Goal: Information Seeking & Learning: Find specific fact

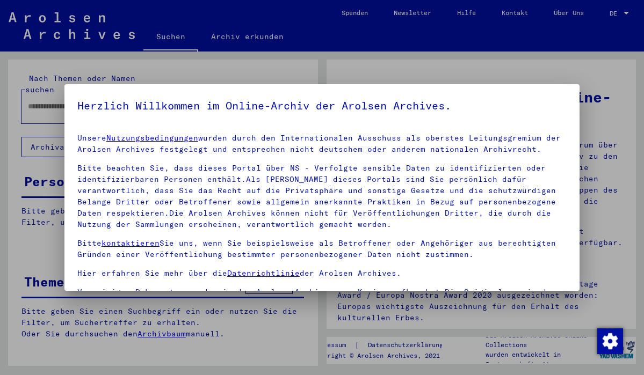
click at [36, 238] on div at bounding box center [322, 187] width 644 height 375
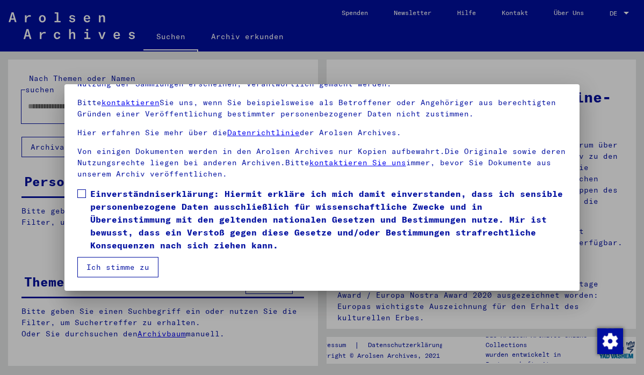
scroll to position [91, 0]
click at [82, 193] on span at bounding box center [81, 194] width 9 height 9
click at [127, 267] on button "Ich stimme zu" at bounding box center [117, 267] width 81 height 20
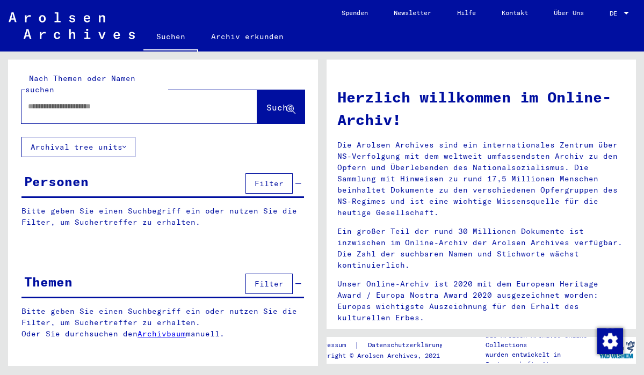
scroll to position [0, 0]
click at [202, 180] on div "Personen Filter" at bounding box center [162, 184] width 282 height 27
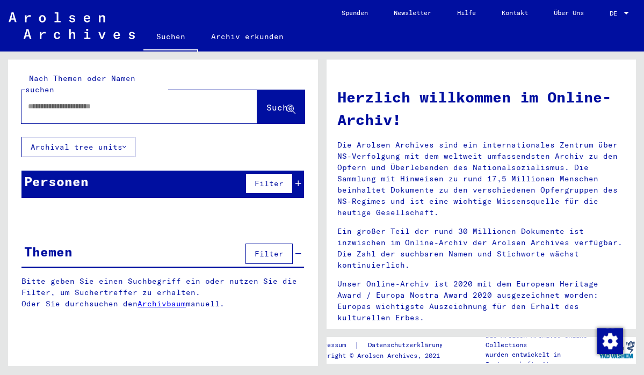
click at [191, 175] on div "Personen Filter" at bounding box center [162, 184] width 282 height 27
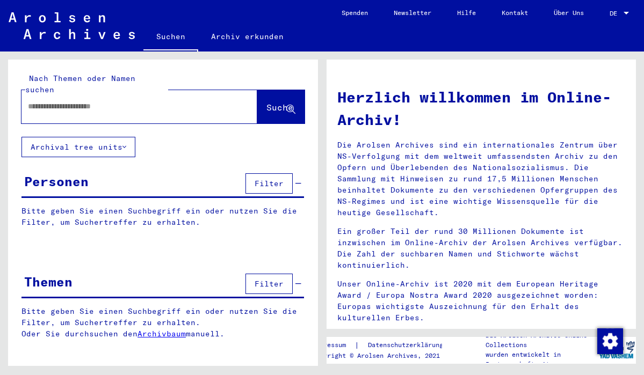
click at [279, 179] on span "Filter" at bounding box center [269, 184] width 29 height 10
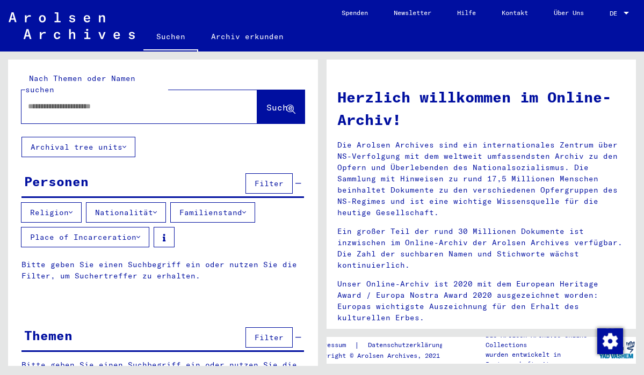
click at [161, 173] on div "Personen Filter" at bounding box center [162, 184] width 282 height 27
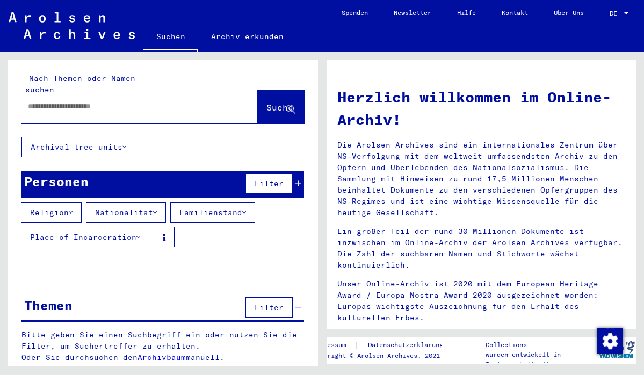
click at [161, 173] on div "Personen Filter" at bounding box center [162, 184] width 282 height 27
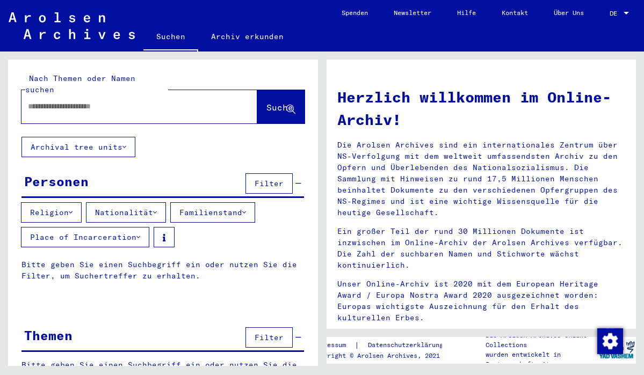
click at [172, 101] on input "text" at bounding box center [126, 106] width 197 height 11
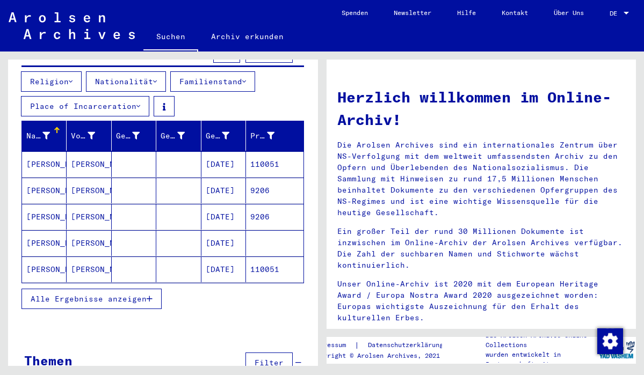
scroll to position [134, 0]
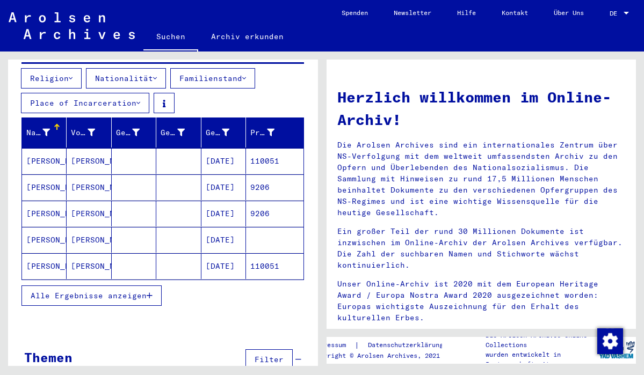
type input "**********"
click at [139, 291] on span "Alle Ergebnisse anzeigen" at bounding box center [89, 296] width 116 height 10
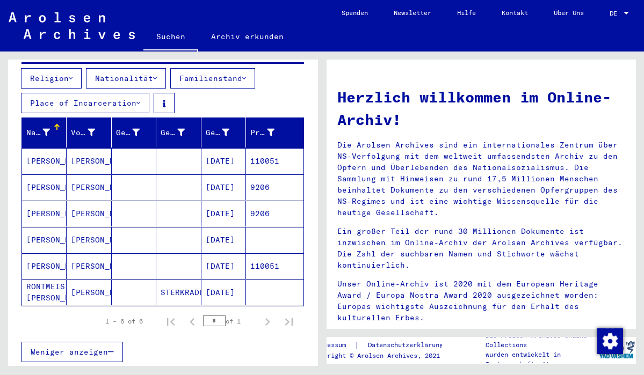
click at [49, 260] on mat-cell "[PERSON_NAME]" at bounding box center [44, 266] width 45 height 26
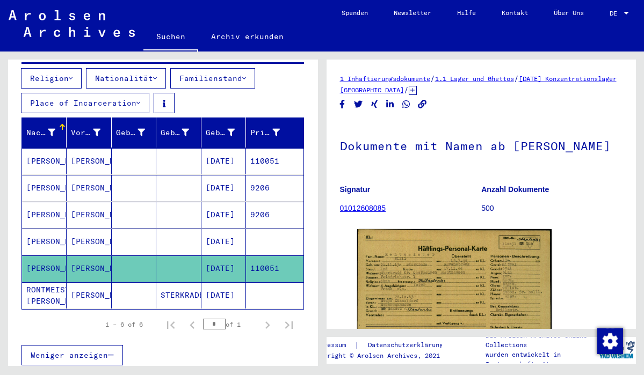
drag, startPoint x: 239, startPoint y: 255, endPoint x: 219, endPoint y: 254, distance: 19.9
click at [219, 256] on mat-cell "[DATE]" at bounding box center [223, 269] width 45 height 26
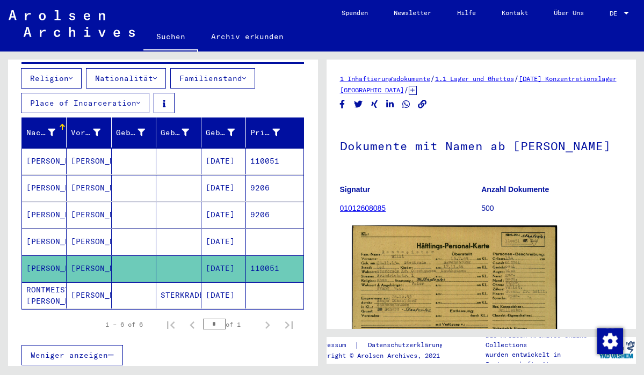
click at [432, 277] on img at bounding box center [454, 297] width 205 height 143
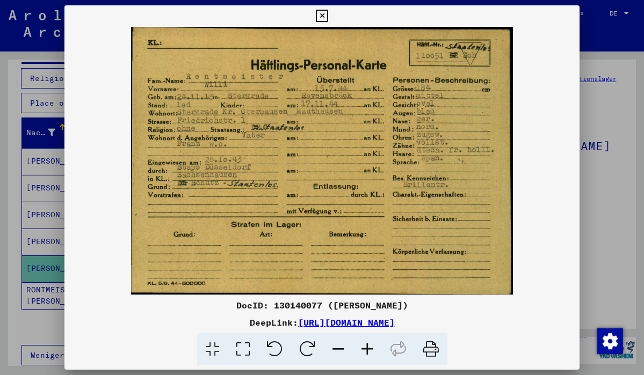
click at [215, 114] on img at bounding box center [321, 161] width 515 height 268
click at [328, 13] on icon at bounding box center [322, 16] width 12 height 13
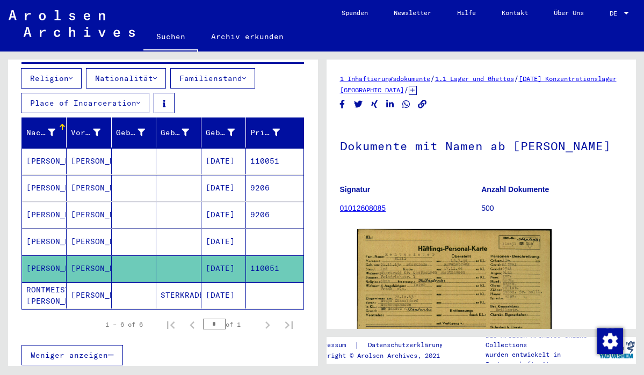
click at [89, 149] on mat-cell "[PERSON_NAME]" at bounding box center [89, 161] width 45 height 26
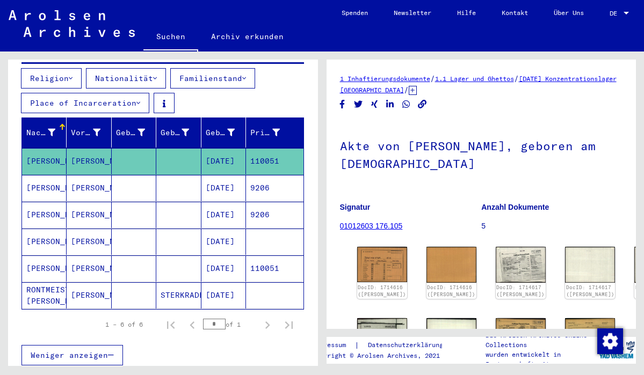
click at [55, 175] on mat-cell "[PERSON_NAME]" at bounding box center [44, 188] width 45 height 26
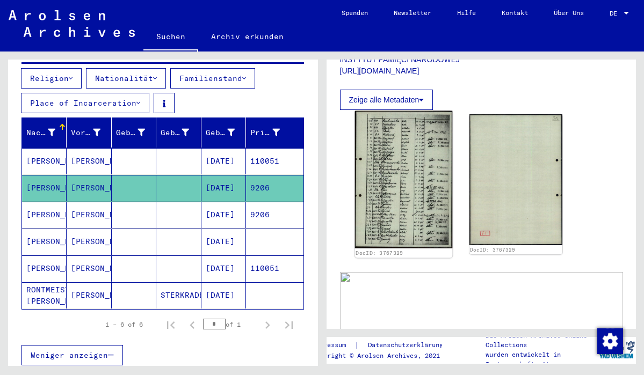
scroll to position [284, 0]
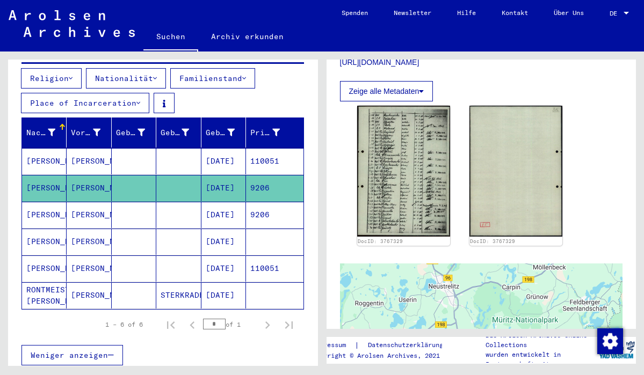
click at [193, 205] on mat-cell at bounding box center [178, 215] width 45 height 26
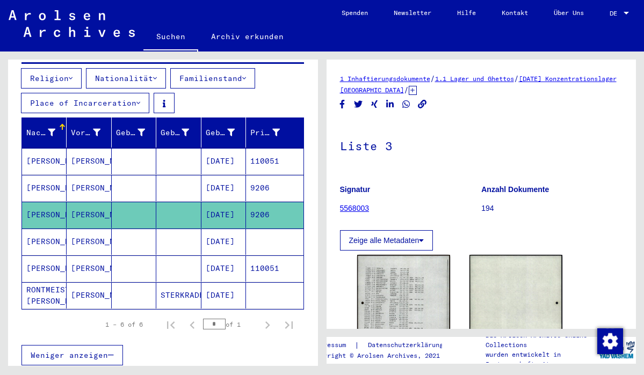
click at [89, 231] on mat-cell "[PERSON_NAME]" at bounding box center [89, 242] width 45 height 26
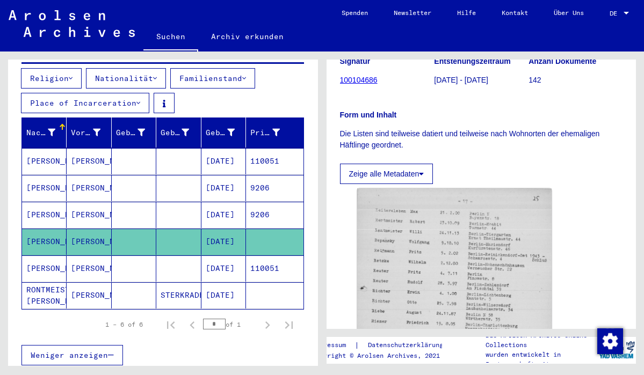
scroll to position [149, 0]
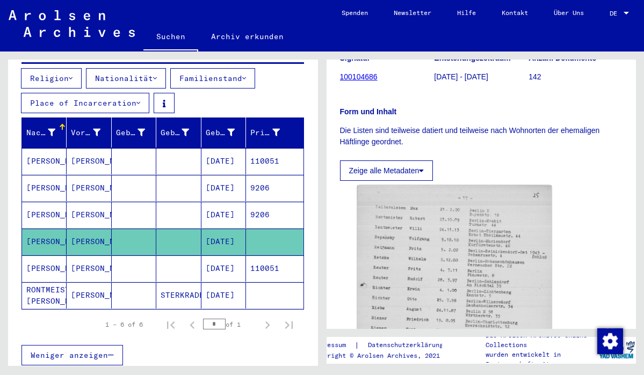
click at [110, 202] on mat-cell "[PERSON_NAME]" at bounding box center [89, 215] width 45 height 26
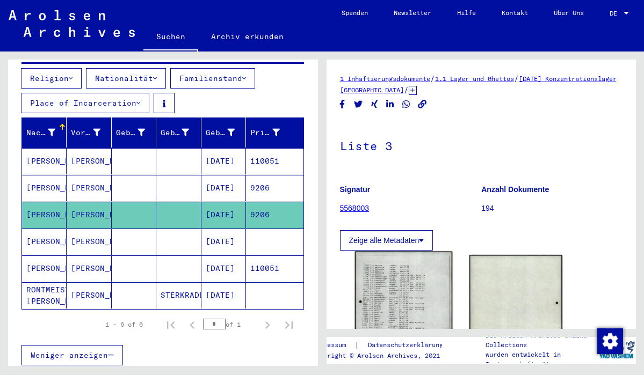
click at [418, 283] on img at bounding box center [403, 320] width 98 height 137
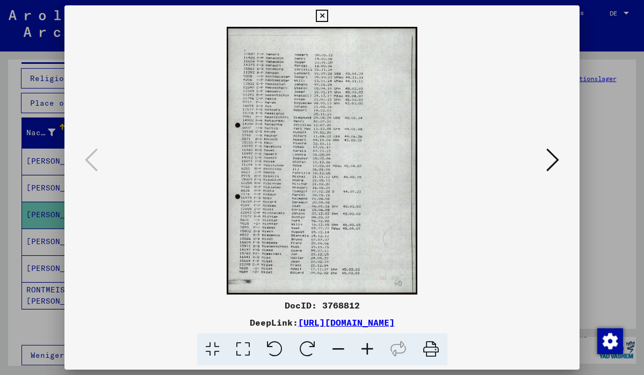
click at [373, 348] on icon at bounding box center [367, 350] width 29 height 33
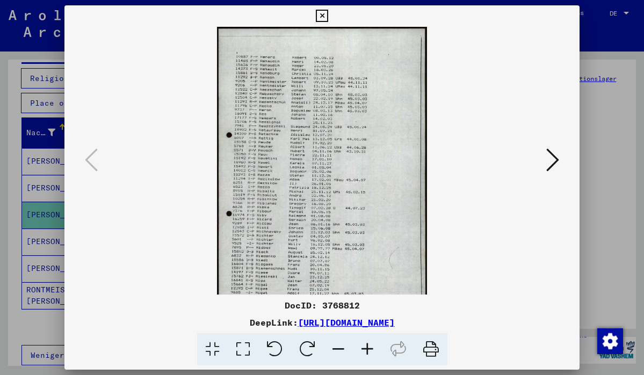
click at [365, 347] on icon at bounding box center [367, 350] width 29 height 33
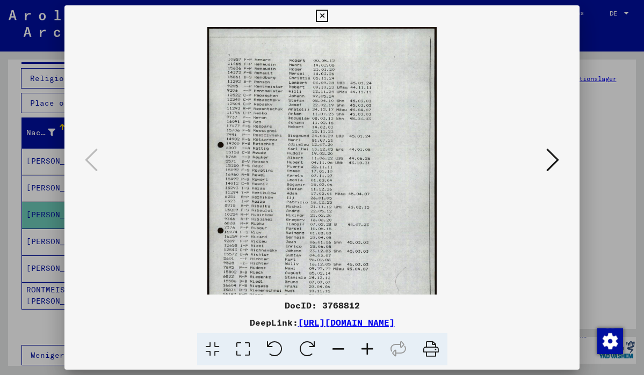
click at [366, 346] on icon at bounding box center [367, 350] width 29 height 33
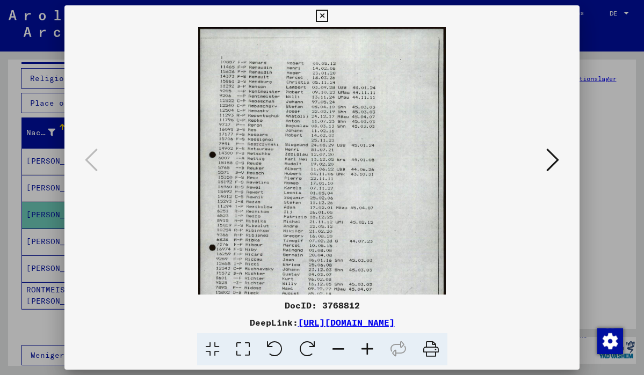
click at [328, 13] on icon at bounding box center [322, 16] width 12 height 13
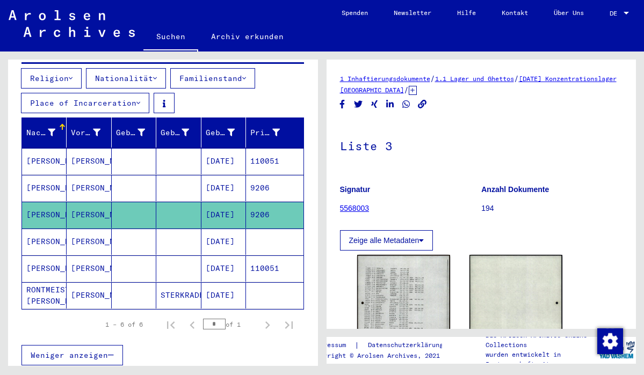
click at [91, 229] on mat-cell "[PERSON_NAME]" at bounding box center [89, 242] width 45 height 26
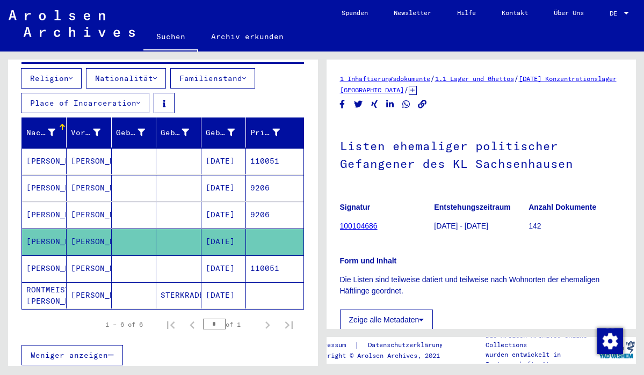
click at [89, 256] on mat-cell "[PERSON_NAME]" at bounding box center [89, 269] width 45 height 26
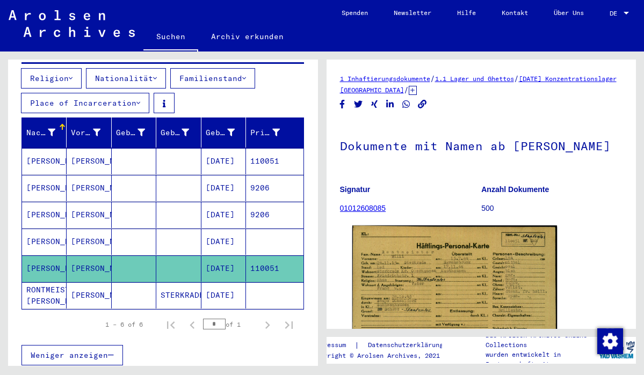
click at [417, 280] on img at bounding box center [454, 297] width 205 height 143
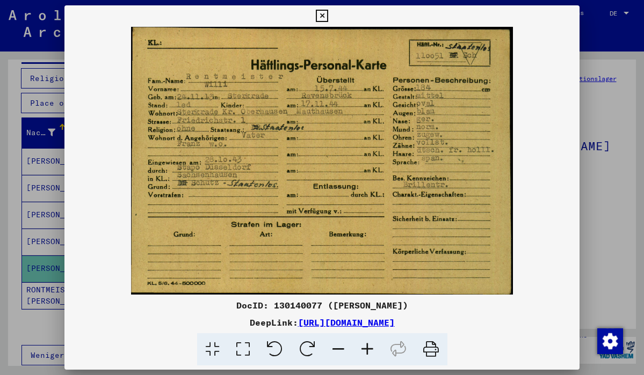
click at [328, 15] on icon at bounding box center [322, 16] width 12 height 13
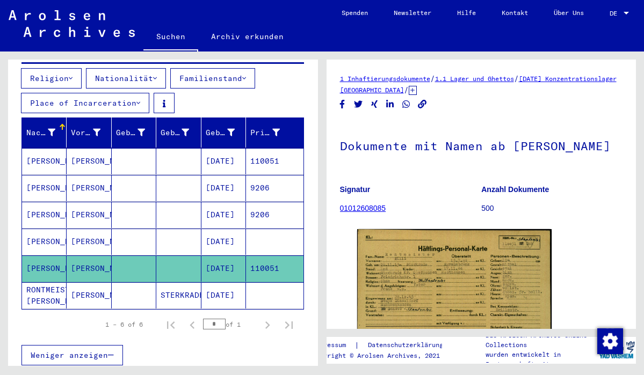
click at [88, 282] on mat-cell "[PERSON_NAME]" at bounding box center [89, 295] width 45 height 26
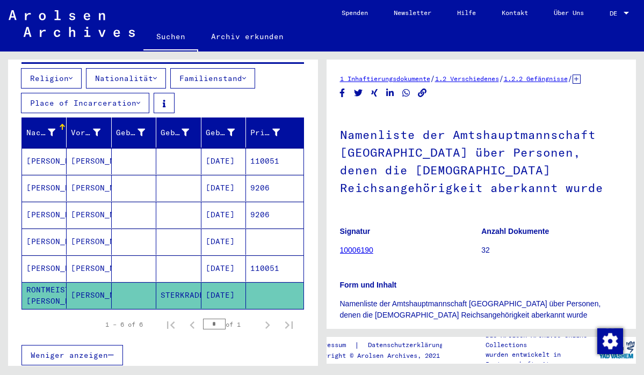
click at [99, 351] on span "Weniger anzeigen" at bounding box center [69, 356] width 77 height 10
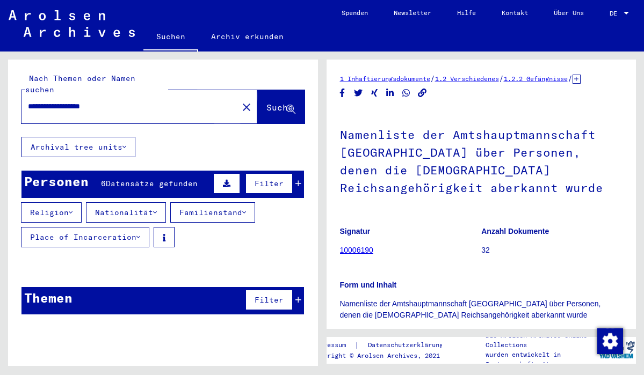
click at [266, 102] on span "Suche" at bounding box center [279, 107] width 27 height 11
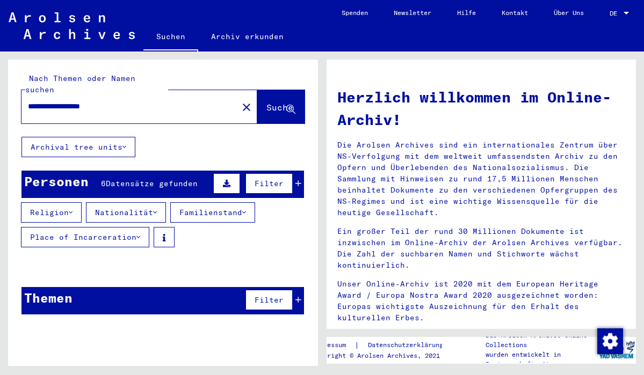
click at [225, 180] on icon at bounding box center [227, 184] width 8 height 8
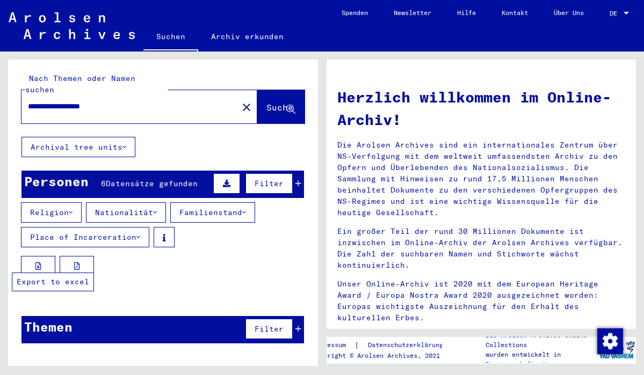
click at [40, 263] on icon at bounding box center [38, 267] width 6 height 8
click at [266, 102] on span "Suche" at bounding box center [279, 107] width 27 height 11
click at [265, 90] on button "Suche" at bounding box center [280, 106] width 47 height 33
click at [300, 180] on icon at bounding box center [298, 184] width 6 height 8
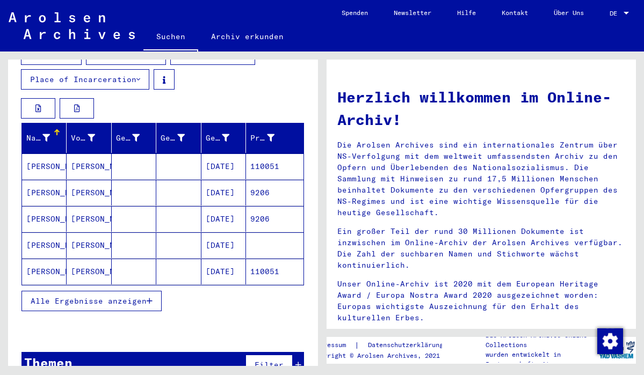
scroll to position [157, 0]
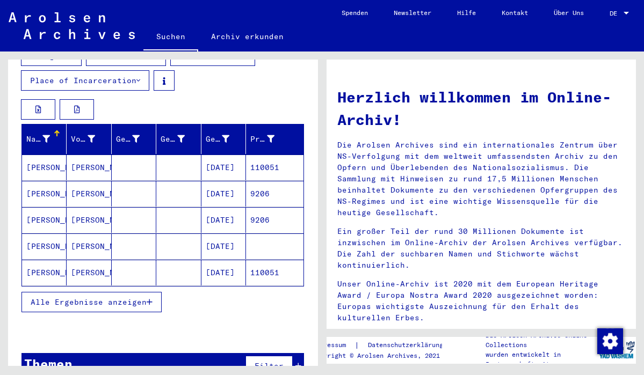
click at [60, 131] on div at bounding box center [57, 134] width 6 height 6
click at [219, 134] on div "Geburtsdatum" at bounding box center [218, 139] width 24 height 11
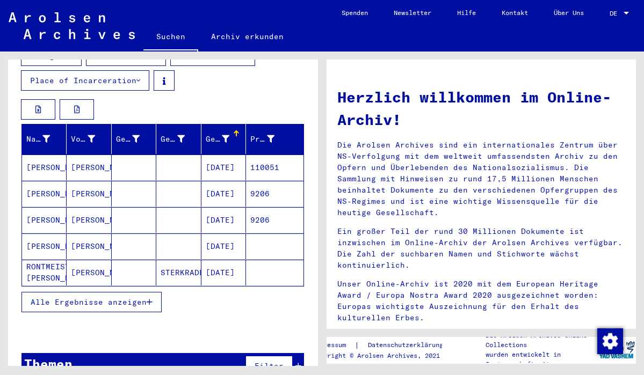
click at [219, 134] on div "Geburtsdatum" at bounding box center [218, 139] width 24 height 11
